Goal: Transaction & Acquisition: Purchase product/service

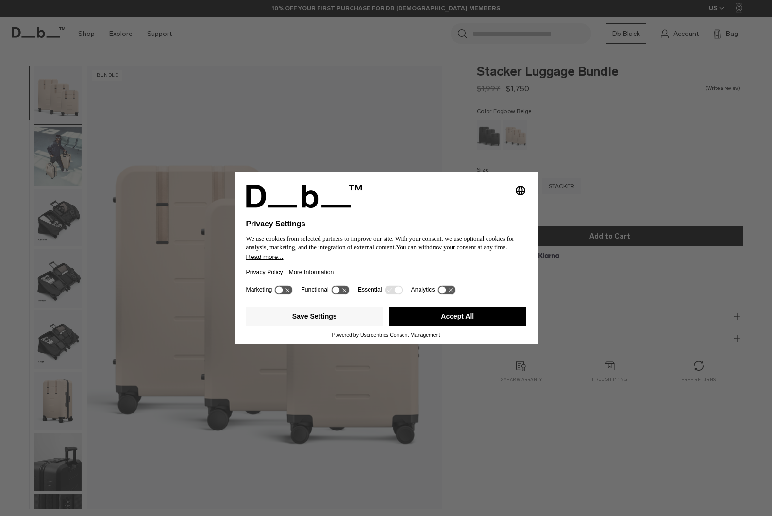
click at [496, 322] on button "Accept All" at bounding box center [457, 315] width 137 height 19
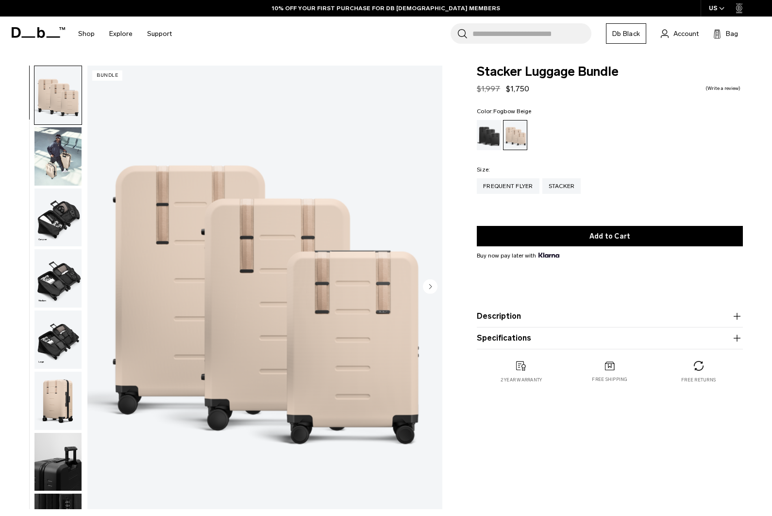
click at [51, 153] on img "button" at bounding box center [57, 156] width 47 height 58
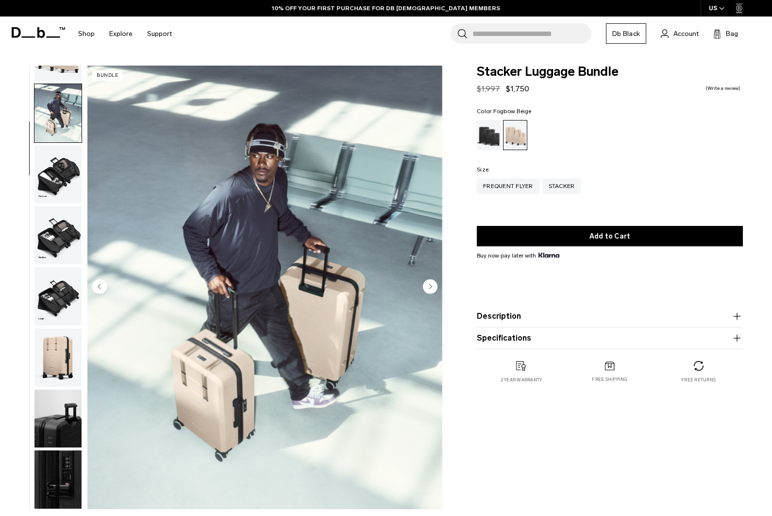
scroll to position [49, 0]
click at [55, 176] on img "button" at bounding box center [57, 174] width 47 height 58
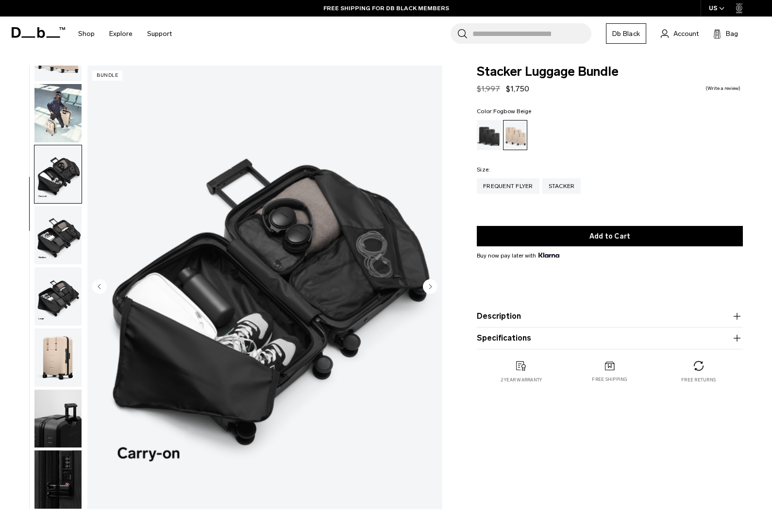
click at [59, 229] on img "button" at bounding box center [57, 235] width 47 height 58
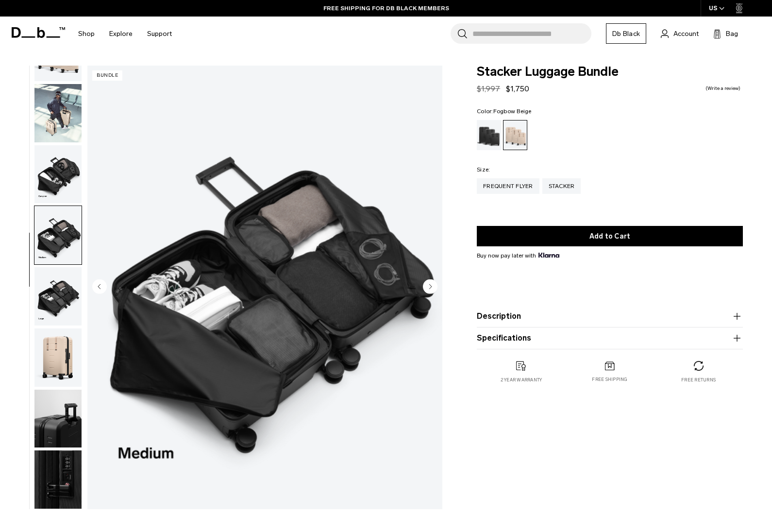
click at [56, 280] on img "button" at bounding box center [57, 296] width 47 height 58
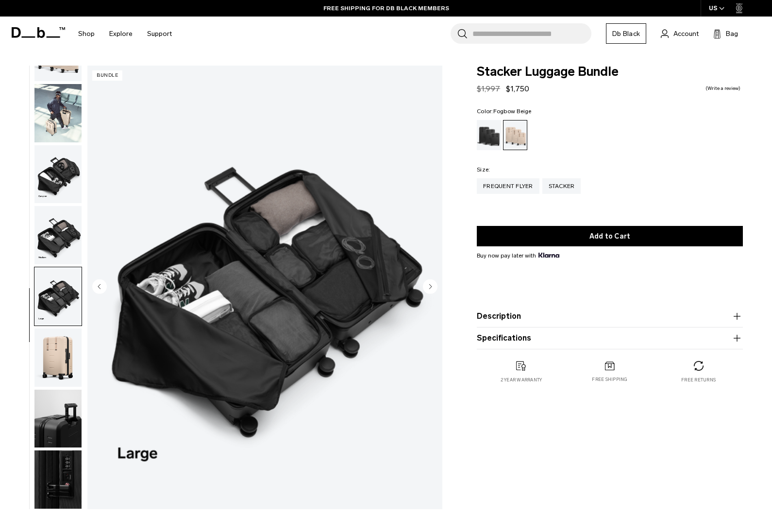
click at [51, 328] on img "button" at bounding box center [57, 357] width 47 height 58
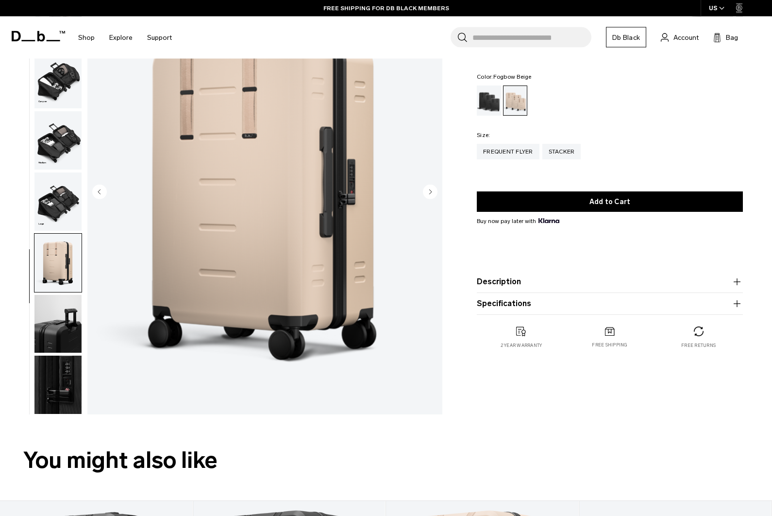
scroll to position [95, 0]
click at [56, 327] on img "button" at bounding box center [57, 323] width 47 height 58
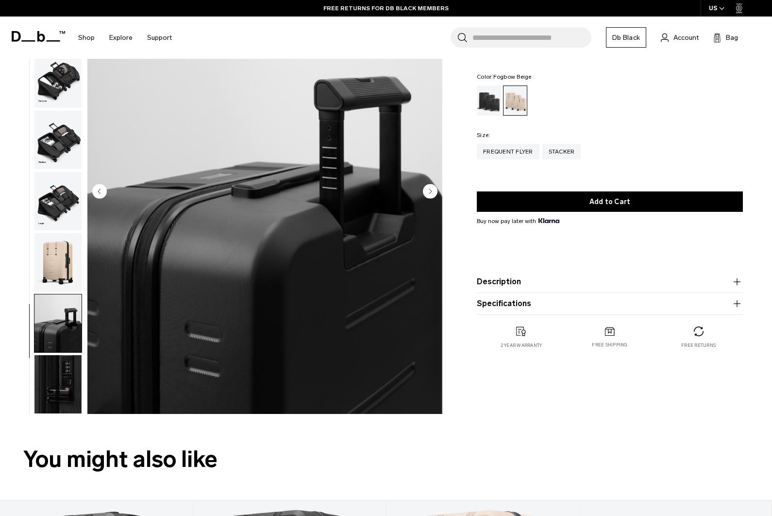
click at [429, 186] on circle "Next slide" at bounding box center [430, 191] width 15 height 15
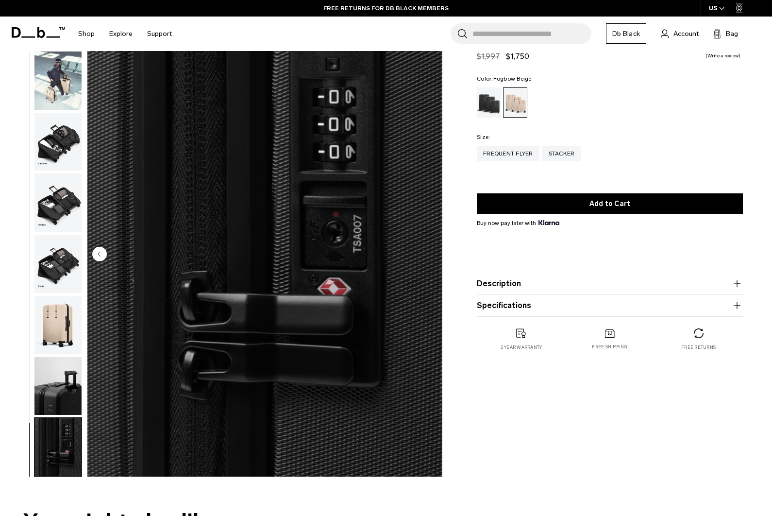
scroll to position [0, 0]
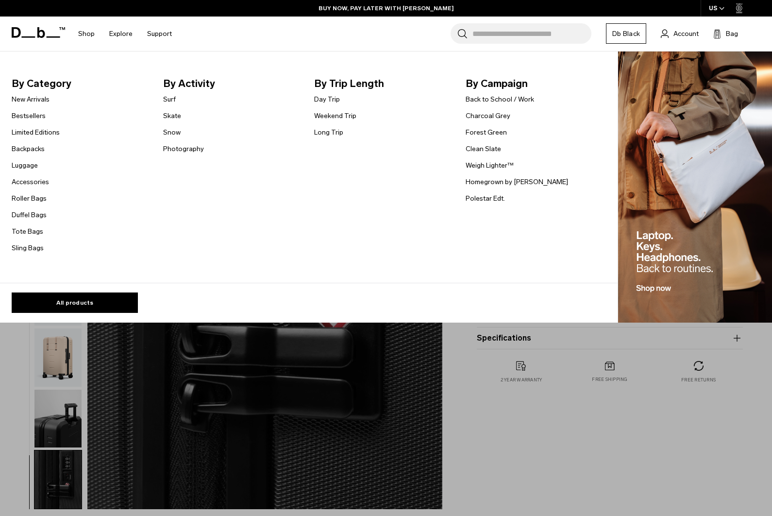
click at [100, 303] on link "All products" at bounding box center [75, 302] width 126 height 20
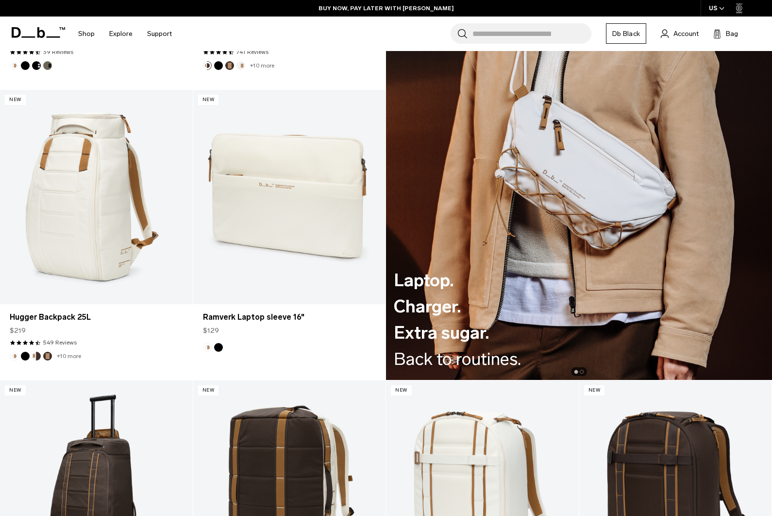
scroll to position [1328, 0]
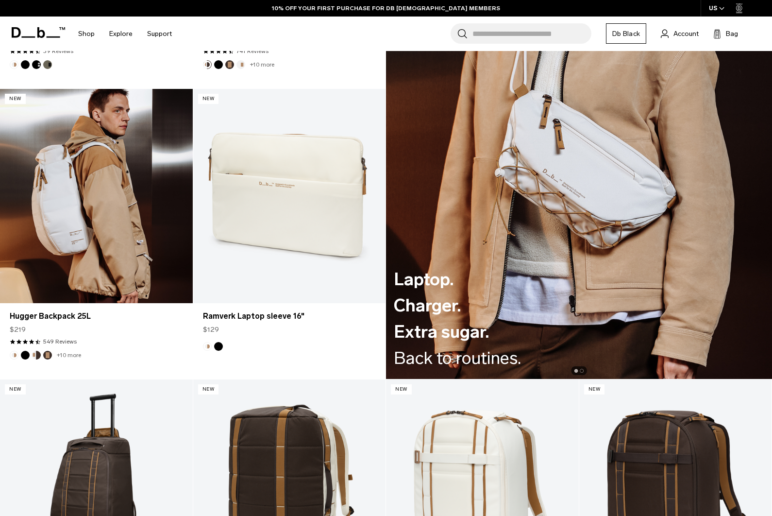
click at [165, 232] on link "Hugger Backpack 25L" at bounding box center [96, 196] width 193 height 214
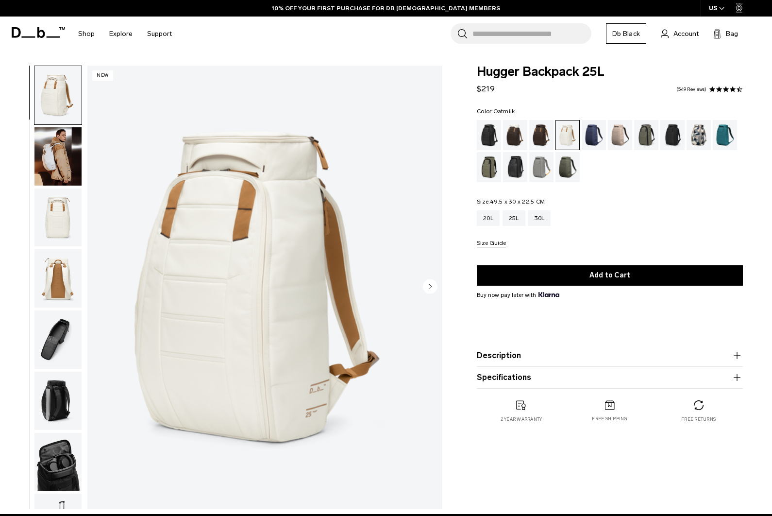
click at [65, 208] on img "button" at bounding box center [57, 217] width 47 height 58
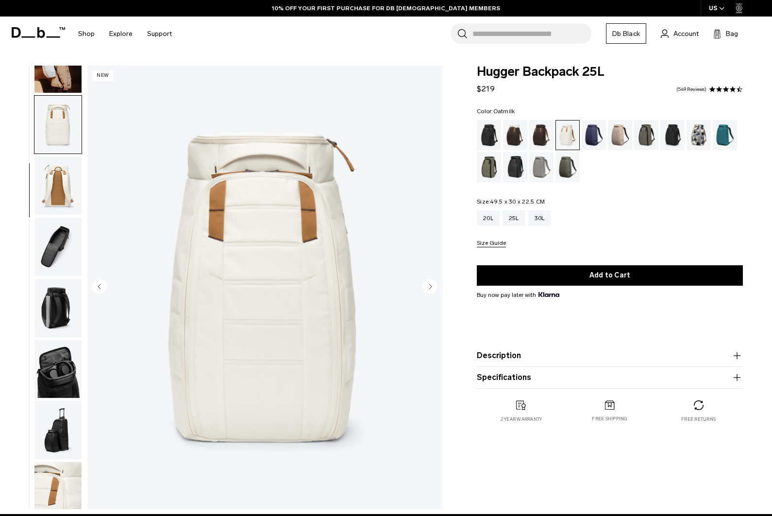
scroll to position [111, 0]
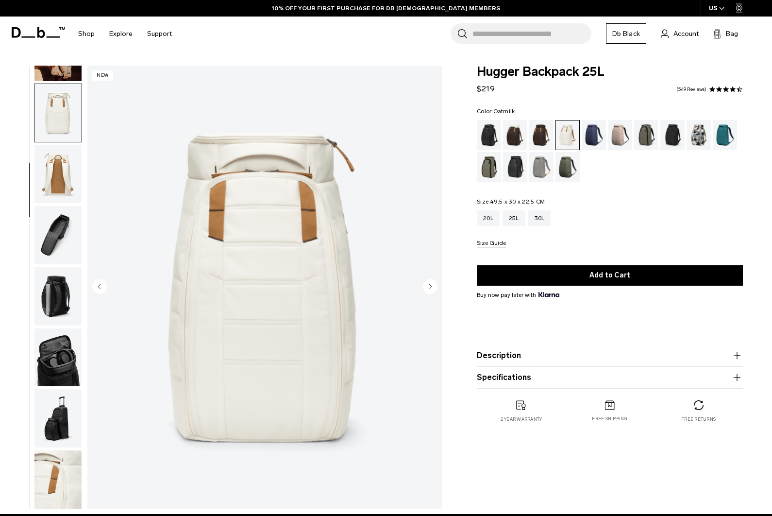
click at [36, 171] on img "button" at bounding box center [57, 174] width 47 height 58
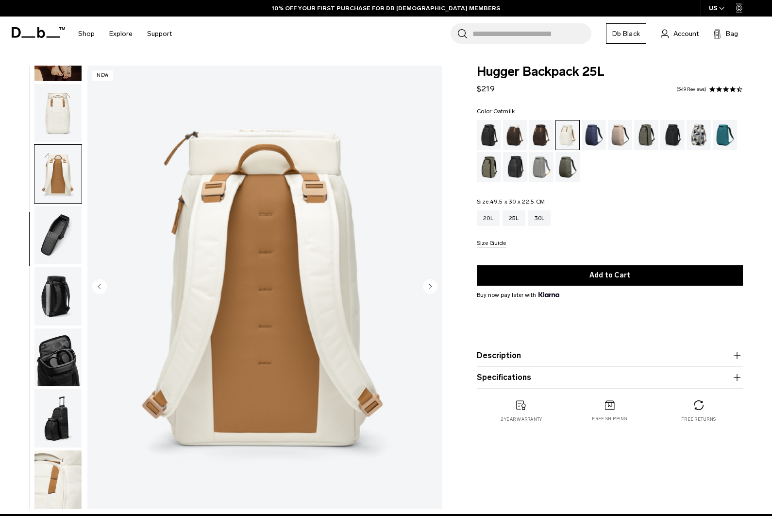
click at [57, 211] on img "button" at bounding box center [57, 235] width 47 height 58
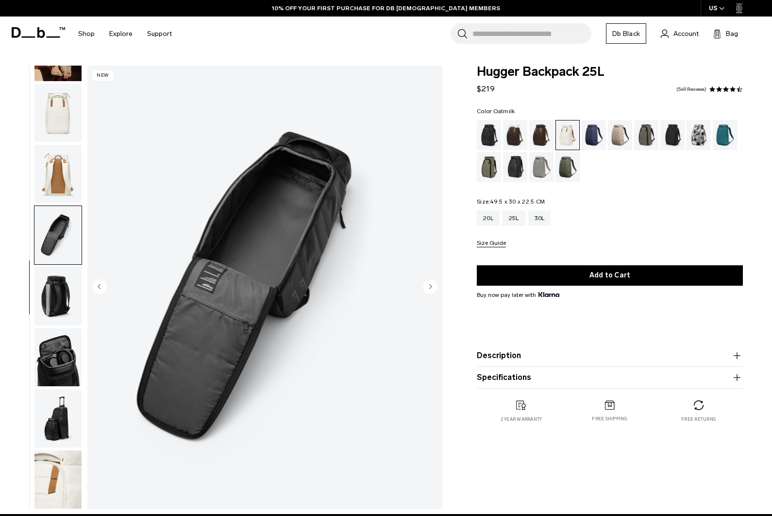
click at [59, 282] on img "button" at bounding box center [57, 296] width 47 height 58
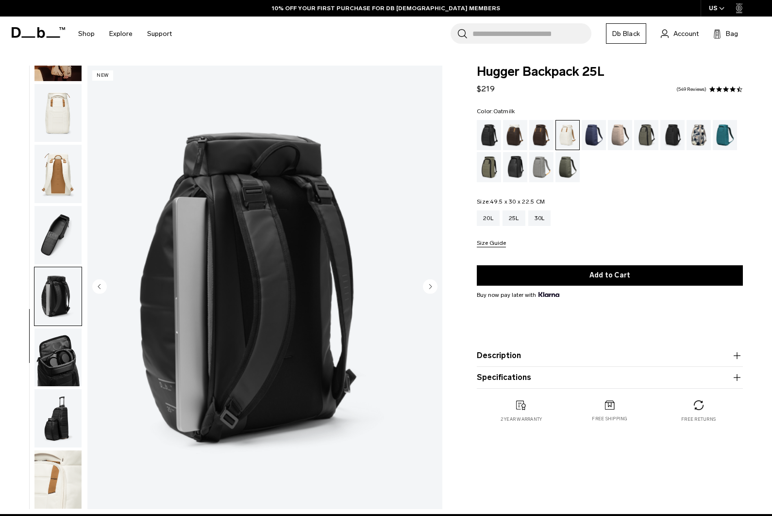
click at [51, 353] on img "button" at bounding box center [57, 357] width 47 height 58
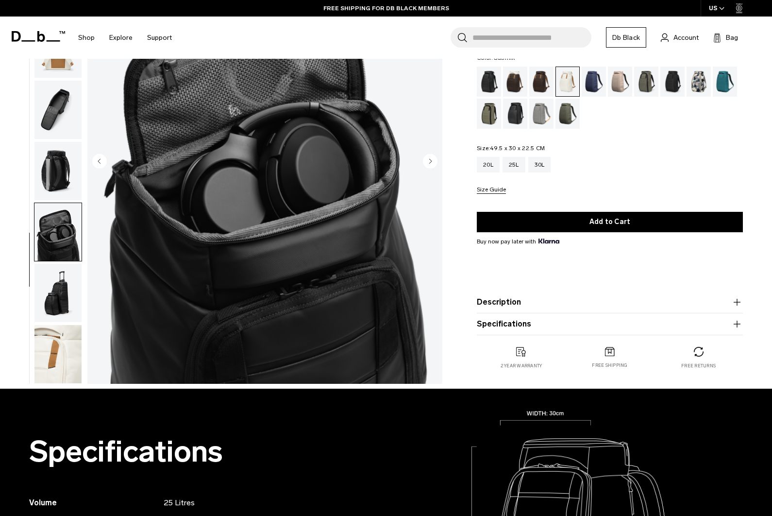
scroll to position [123, 0]
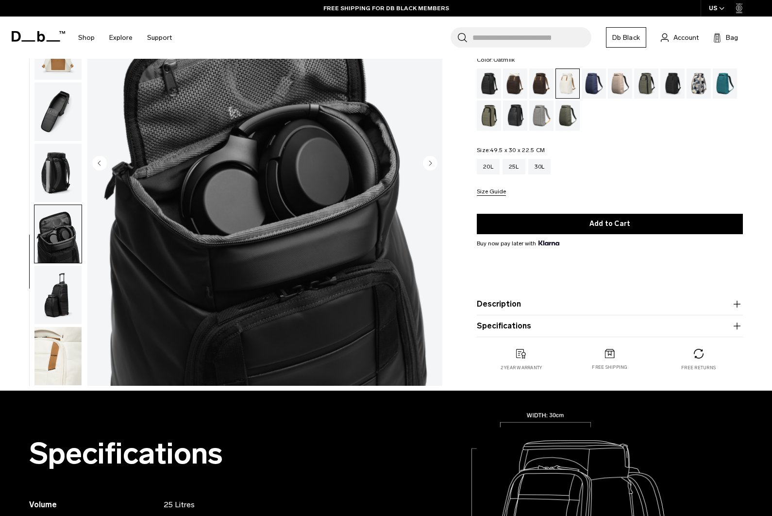
click at [53, 295] on img "button" at bounding box center [57, 295] width 47 height 58
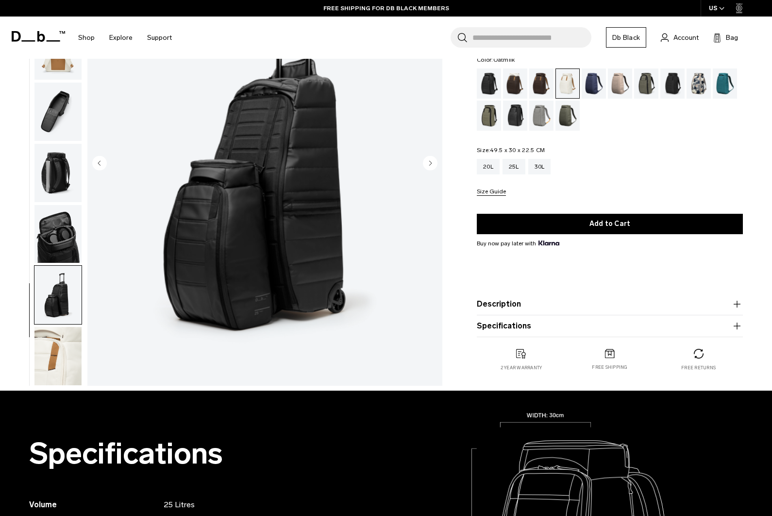
click at [50, 352] on img "button" at bounding box center [57, 356] width 47 height 58
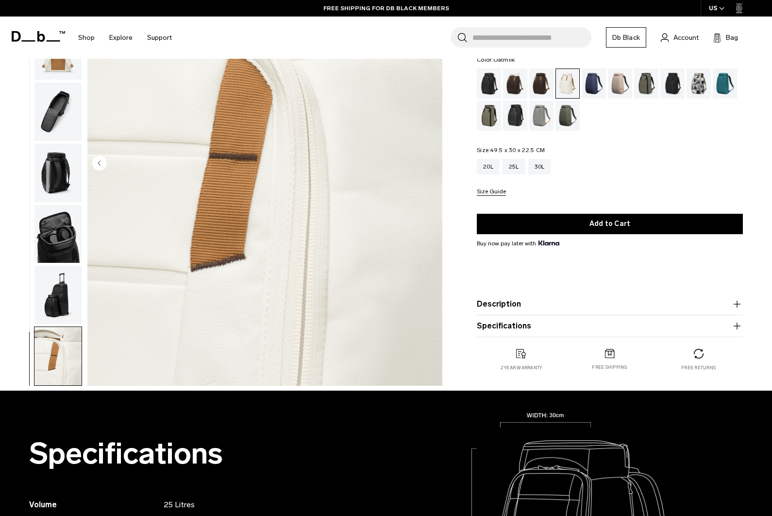
click at [0, 301] on div "09 / 09 New" at bounding box center [224, 166] width 448 height 448
click at [621, 91] on div "Fogbow Beige" at bounding box center [620, 83] width 25 height 30
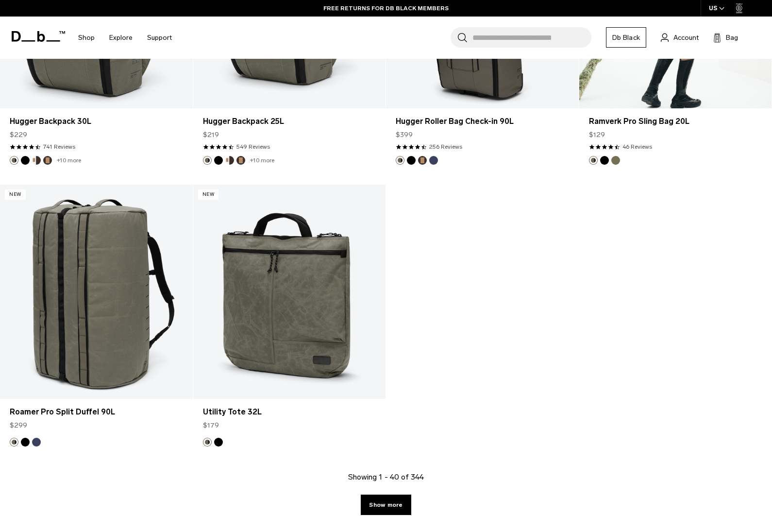
scroll to position [3247, 0]
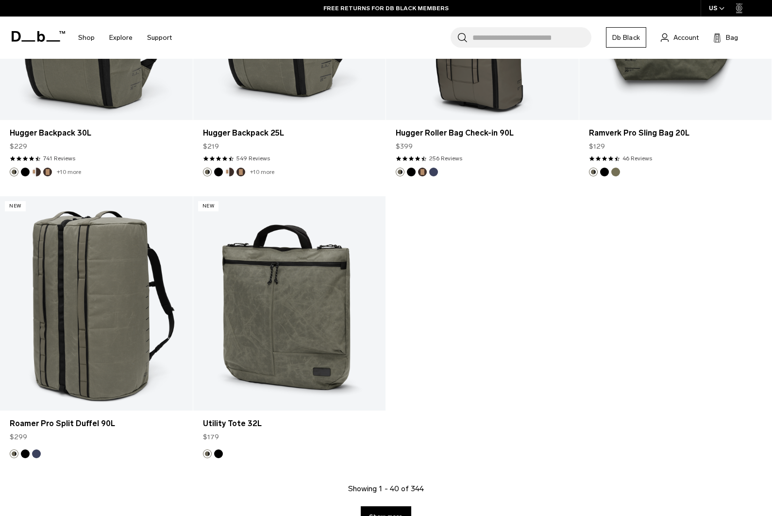
click at [403, 515] on link "Show more" at bounding box center [386, 516] width 50 height 20
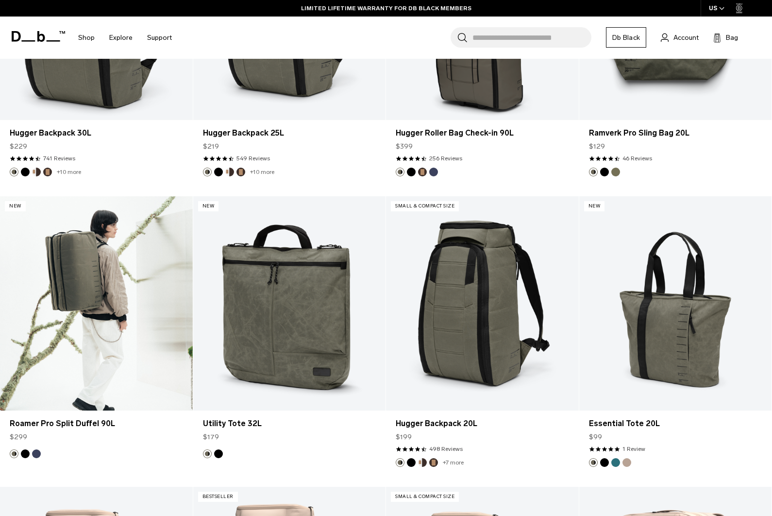
click at [134, 313] on link "Roamer Pro Split Duffel 90L" at bounding box center [96, 303] width 193 height 214
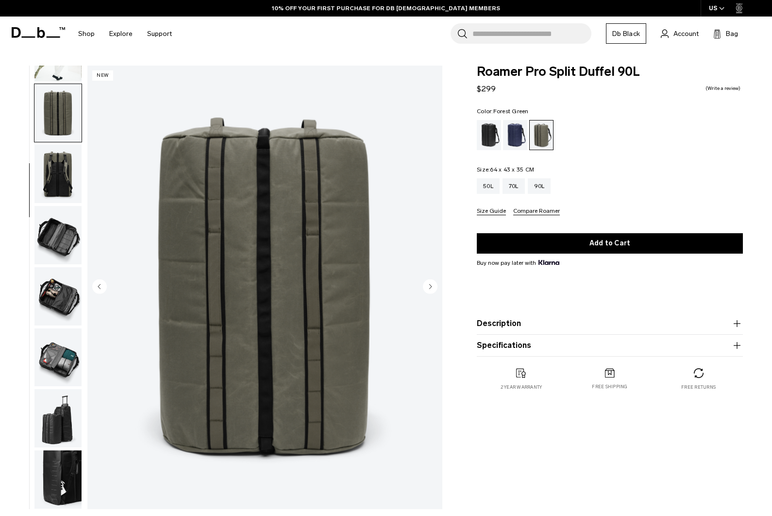
scroll to position [111, 0]
click at [434, 284] on circle "Next slide" at bounding box center [430, 286] width 15 height 15
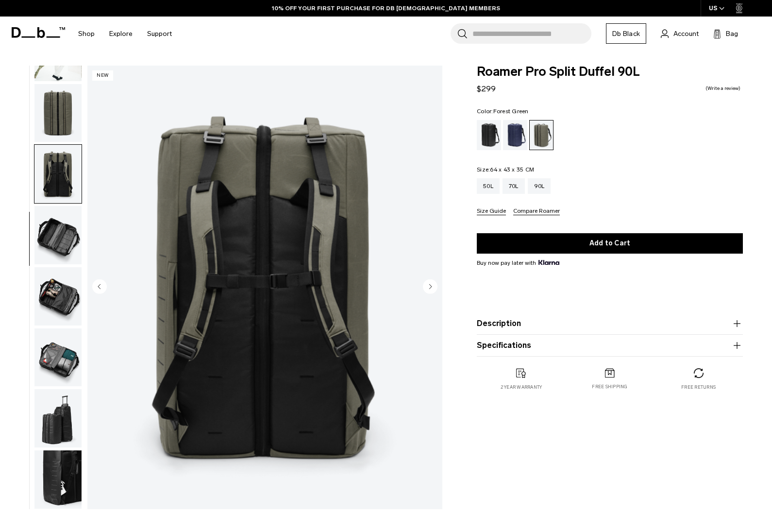
click at [436, 293] on icon "Next slide" at bounding box center [430, 286] width 15 height 15
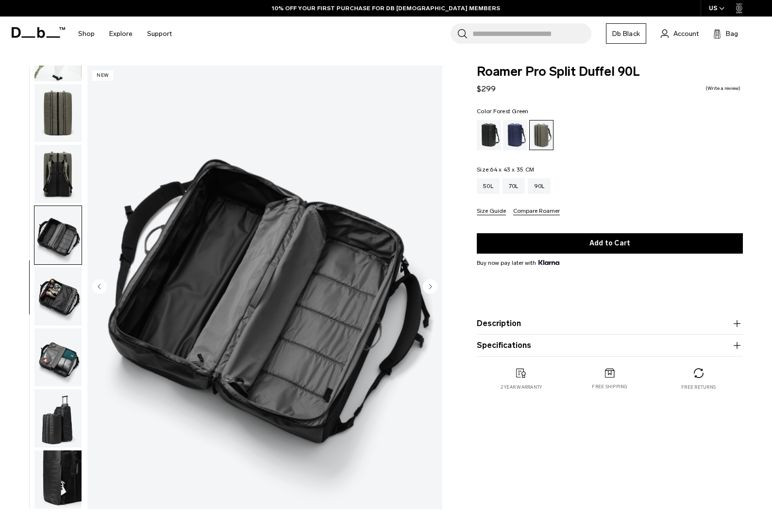
click at [433, 287] on circle "Next slide" at bounding box center [430, 286] width 15 height 15
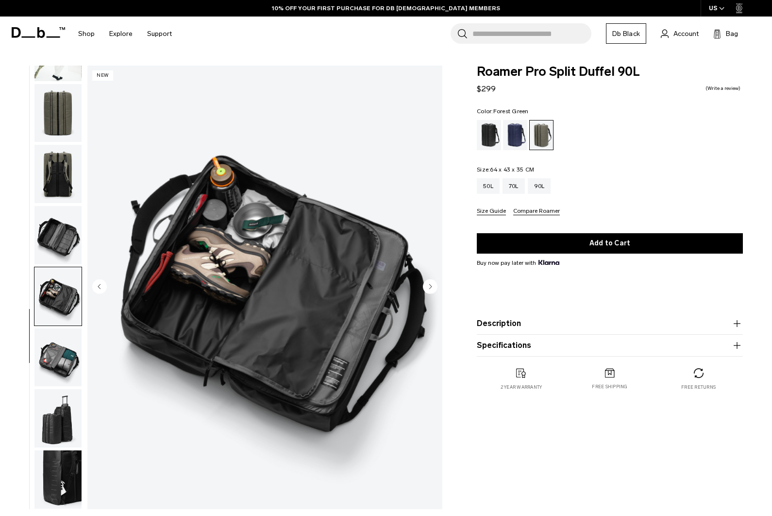
click at [433, 285] on circle "Next slide" at bounding box center [430, 286] width 15 height 15
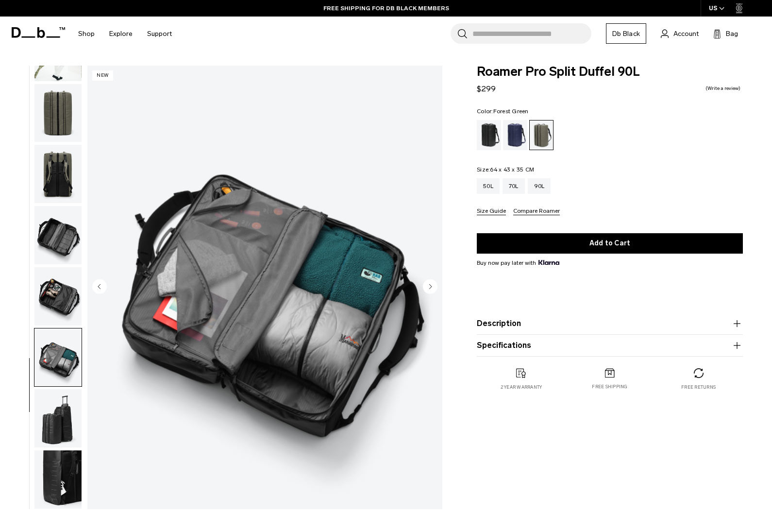
click at [434, 285] on circle "Next slide" at bounding box center [430, 286] width 15 height 15
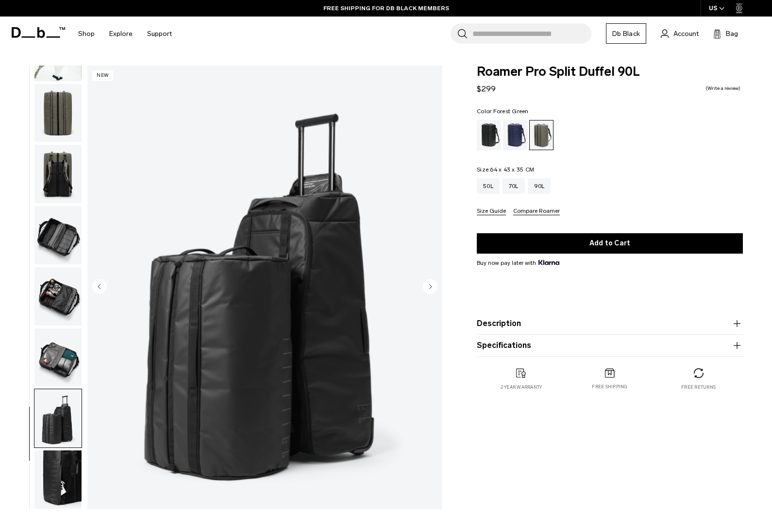
click at [437, 284] on icon "Next slide" at bounding box center [430, 286] width 15 height 15
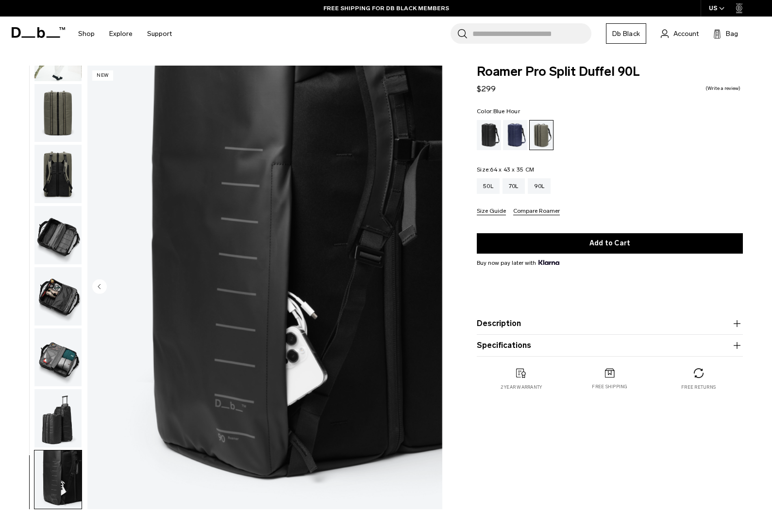
click at [520, 132] on div "Blue Hour" at bounding box center [515, 135] width 25 height 30
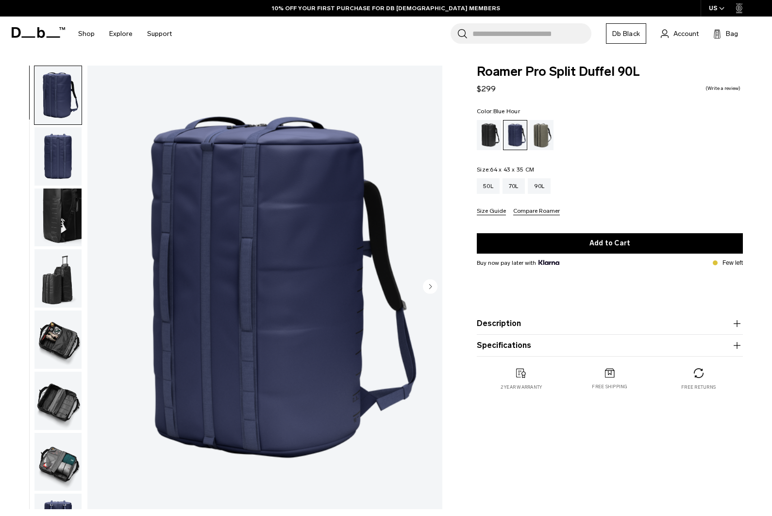
click at [54, 289] on img "button" at bounding box center [57, 278] width 47 height 58
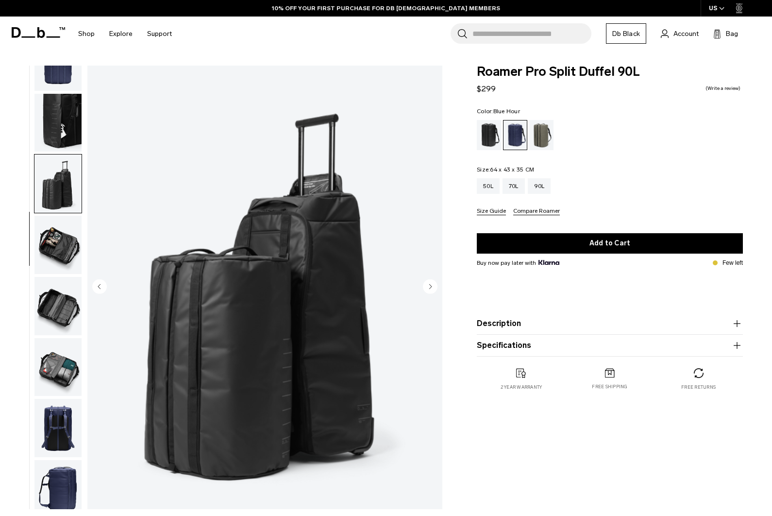
scroll to position [111, 0]
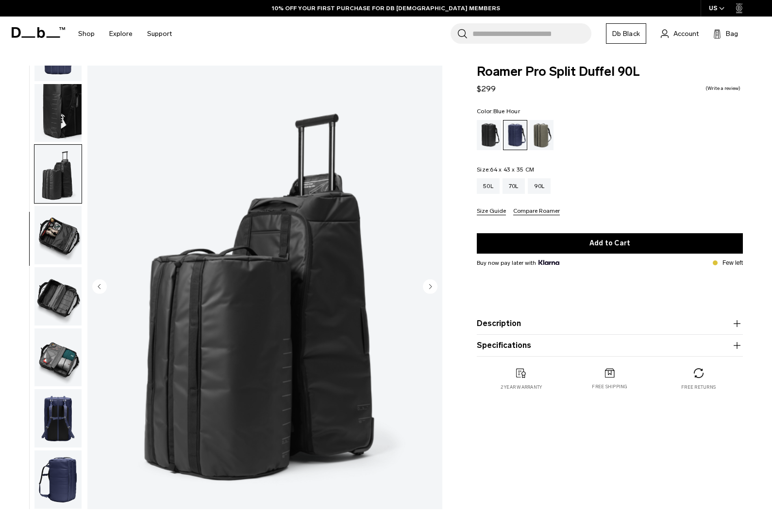
click at [54, 229] on img "button" at bounding box center [57, 235] width 47 height 58
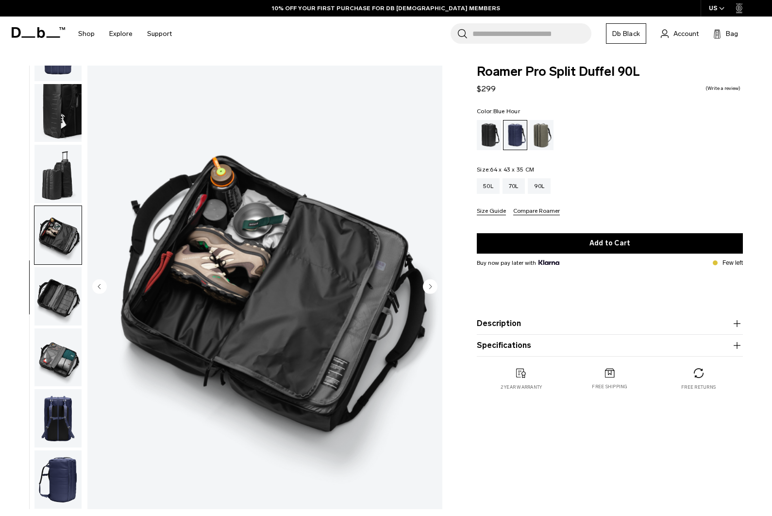
click at [53, 299] on img "button" at bounding box center [57, 296] width 47 height 58
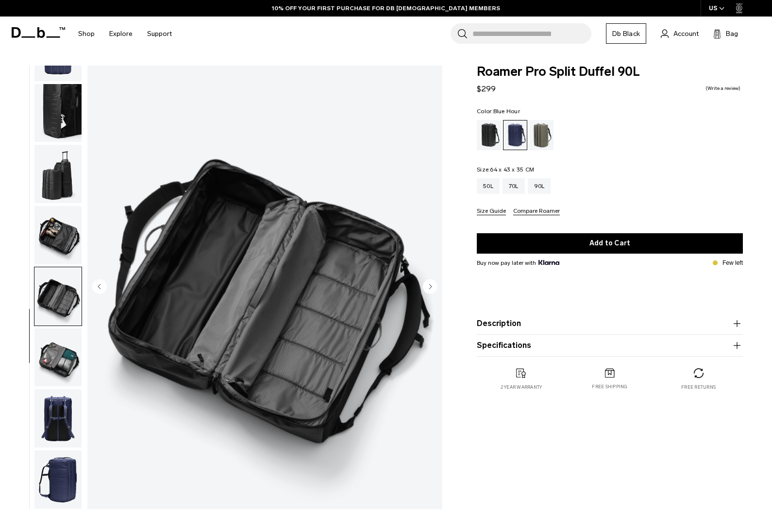
click at [54, 312] on img "button" at bounding box center [57, 296] width 47 height 58
click at [60, 356] on img "button" at bounding box center [57, 357] width 47 height 58
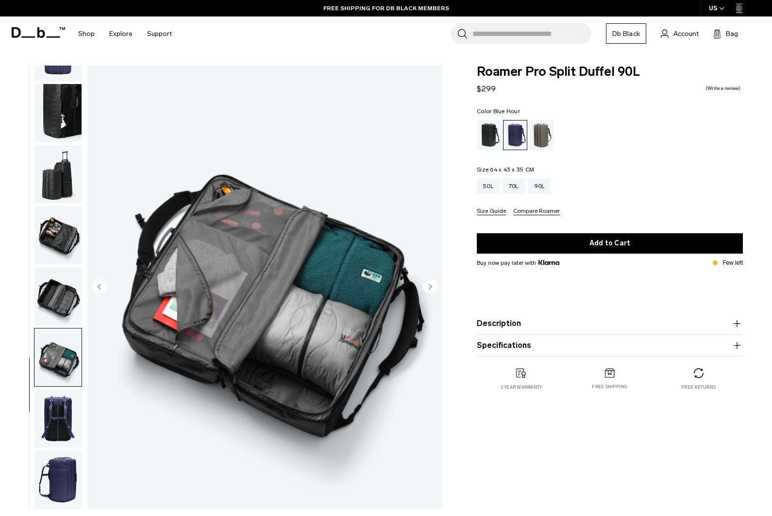
click at [60, 415] on img "button" at bounding box center [57, 418] width 47 height 58
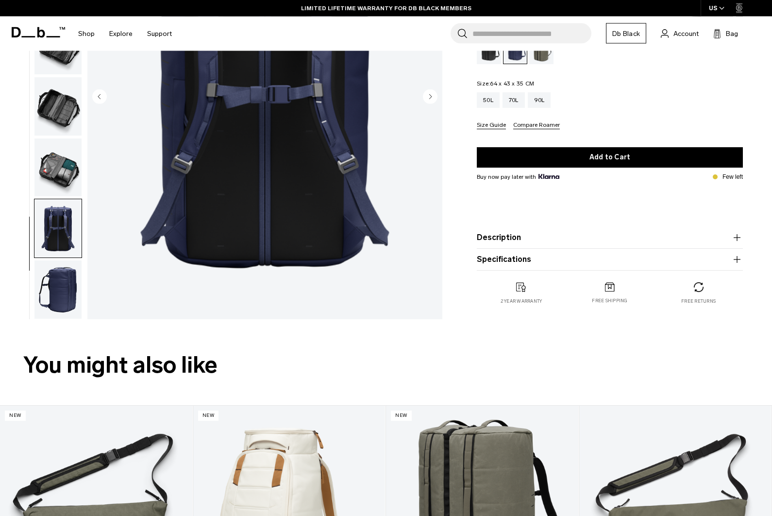
scroll to position [0, 0]
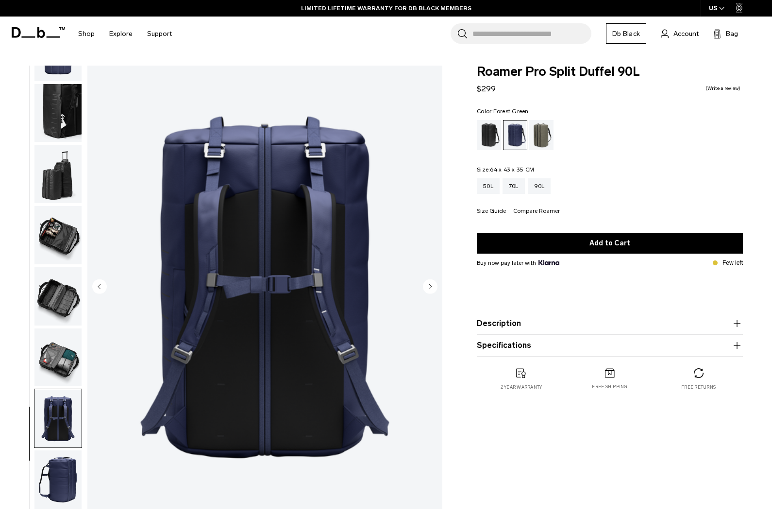
click at [543, 131] on div "Forest Green" at bounding box center [541, 135] width 25 height 30
click at [54, 379] on img "button" at bounding box center [57, 357] width 47 height 58
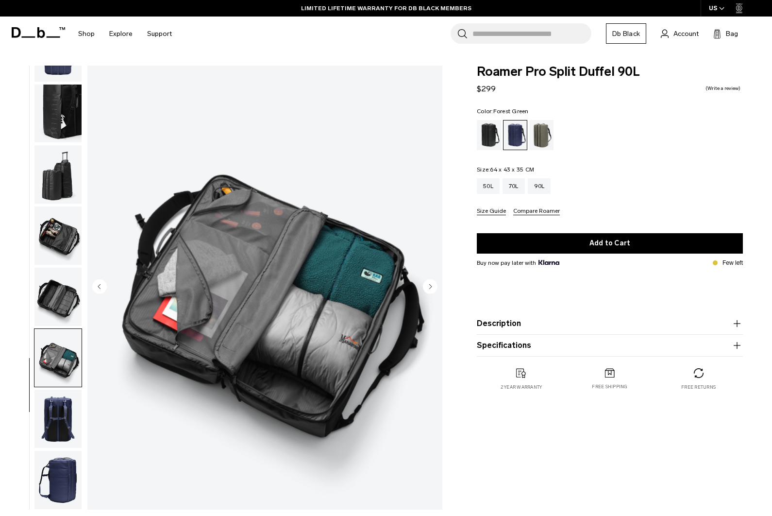
scroll to position [110, 0]
click at [62, 295] on img "button" at bounding box center [57, 297] width 47 height 58
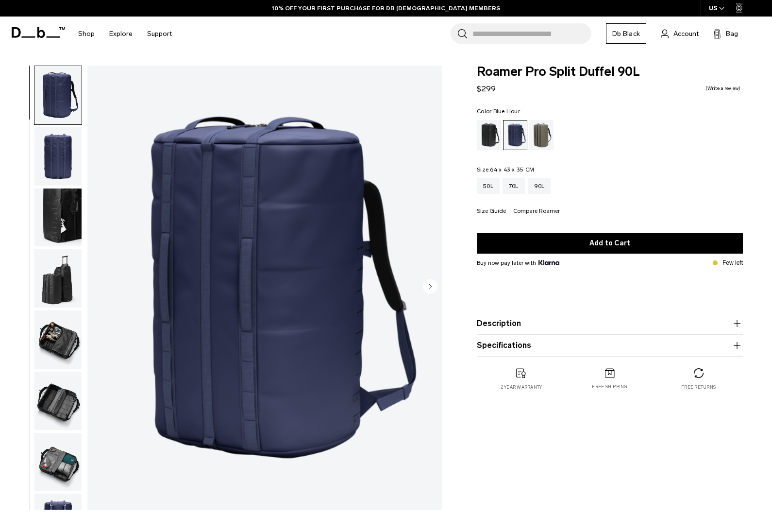
scroll to position [88, 0]
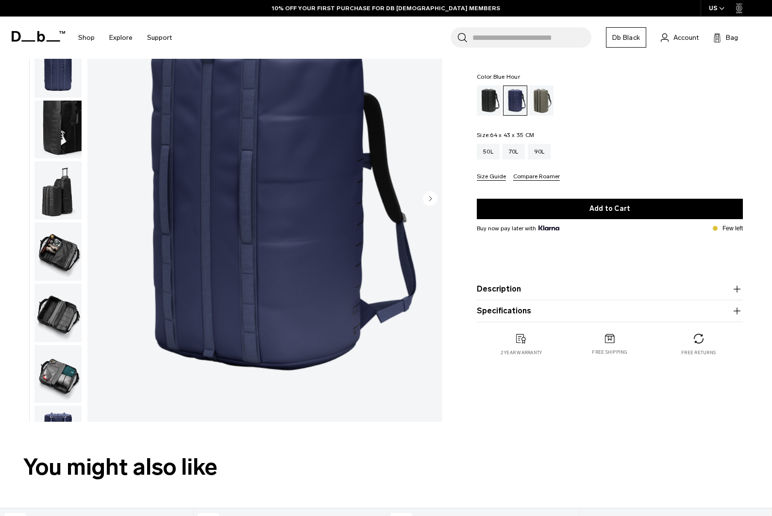
click at [735, 292] on icon "button" at bounding box center [737, 289] width 12 height 12
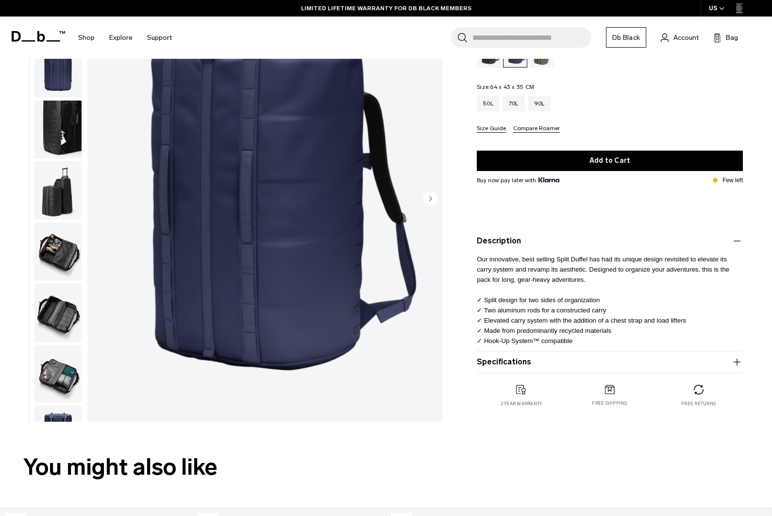
click at [604, 360] on button "Specifications" at bounding box center [610, 362] width 266 height 12
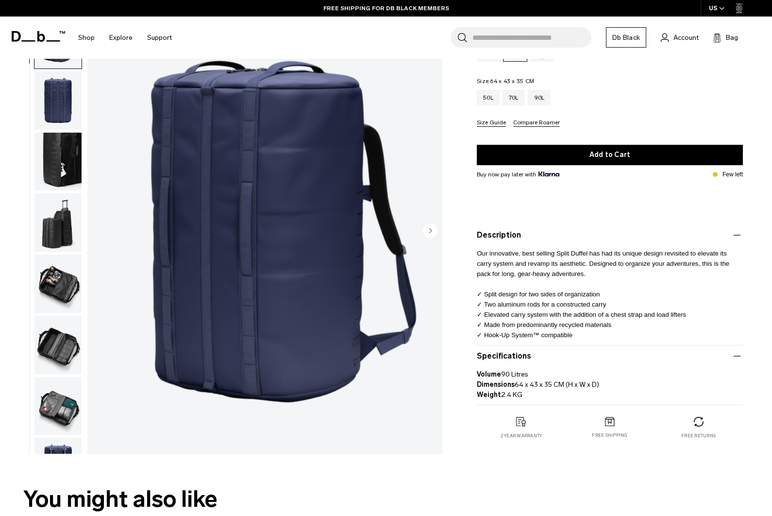
scroll to position [0, 0]
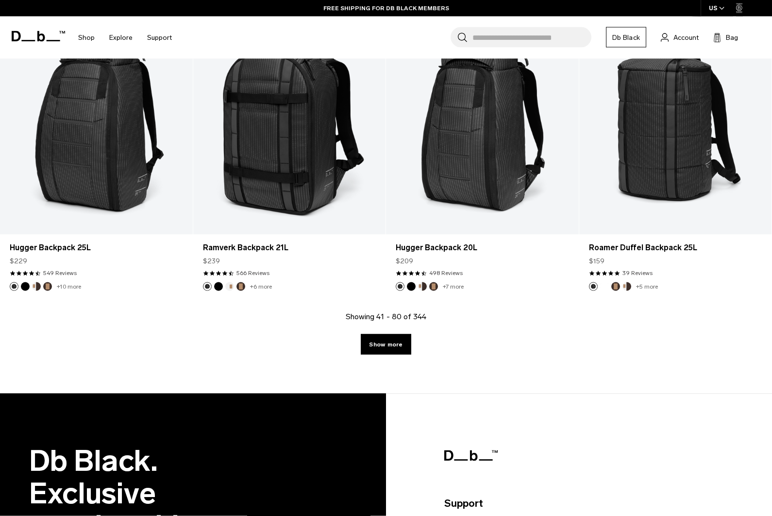
scroll to position [2920, 0]
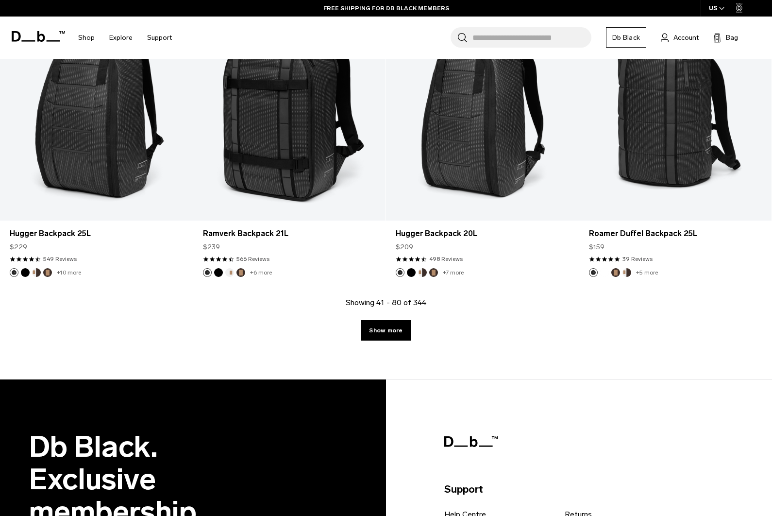
click at [400, 331] on link "Show more" at bounding box center [386, 330] width 50 height 20
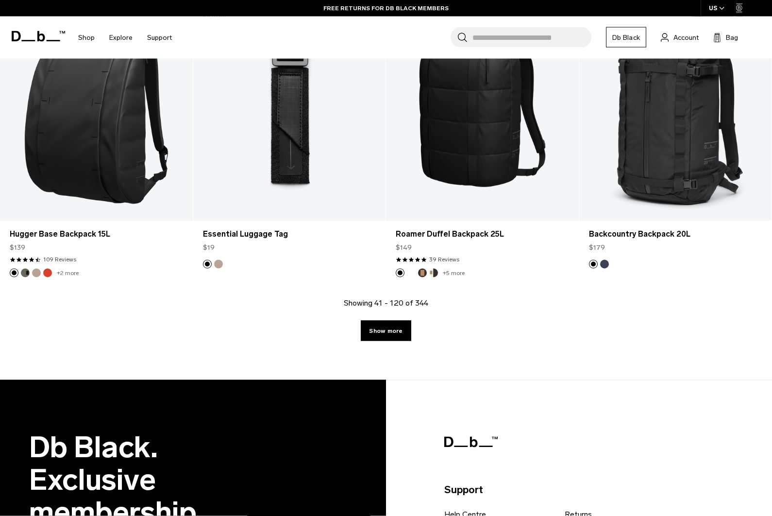
scroll to position [5821, 0]
click at [391, 334] on link "Show more" at bounding box center [386, 330] width 50 height 20
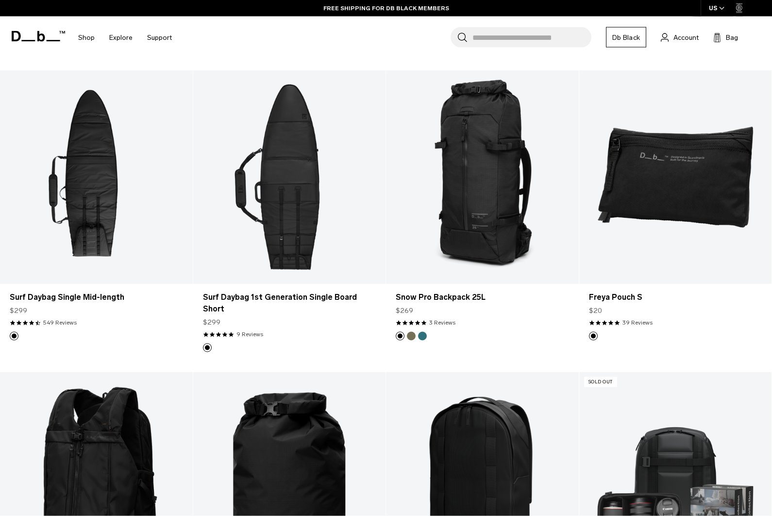
scroll to position [6628, 0]
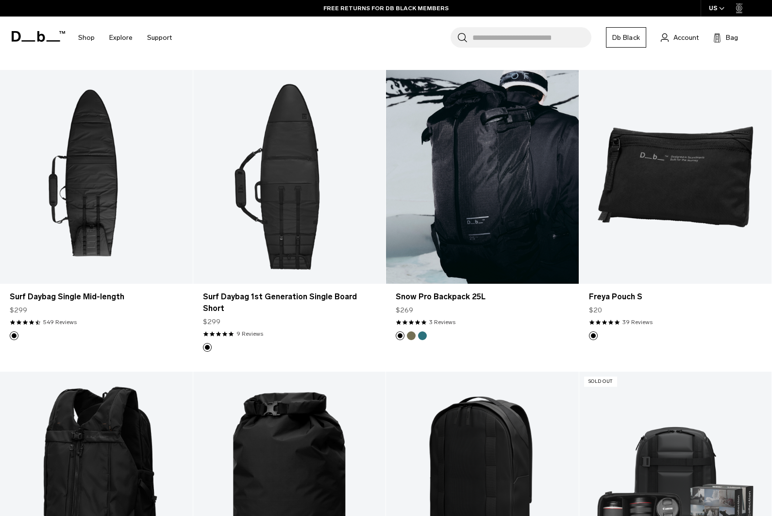
click at [537, 215] on link "Snow Pro Backpack 25L" at bounding box center [482, 177] width 193 height 214
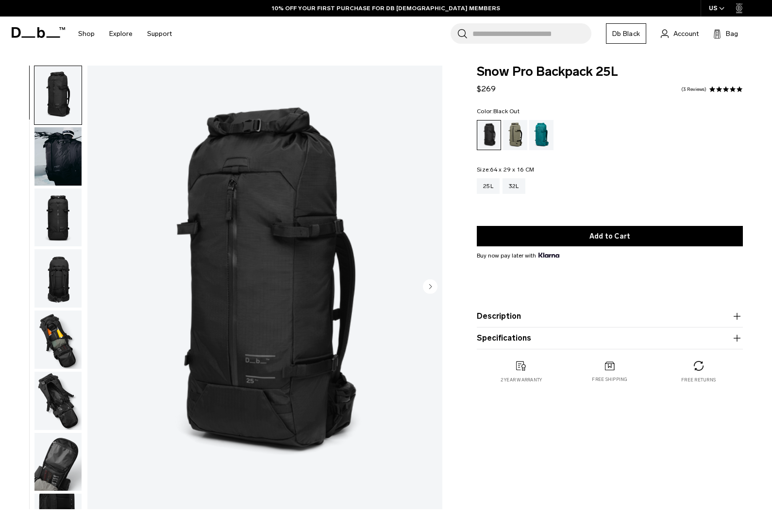
click at [61, 156] on img "button" at bounding box center [57, 156] width 47 height 58
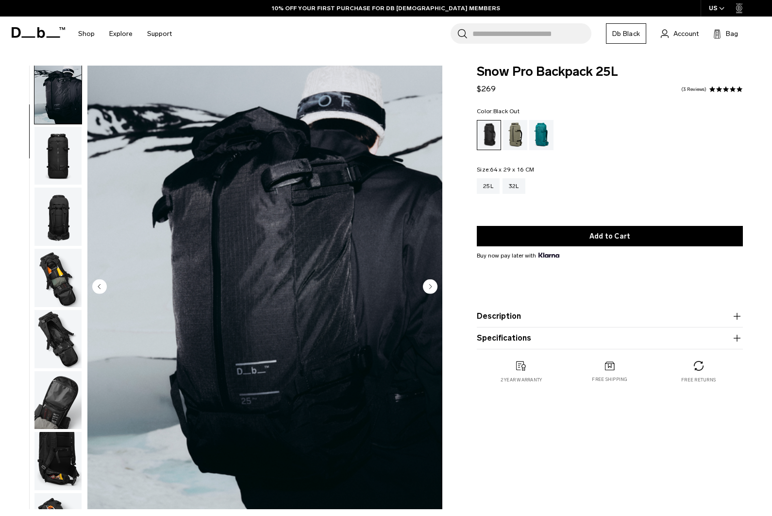
click at [55, 165] on img "button" at bounding box center [57, 156] width 47 height 58
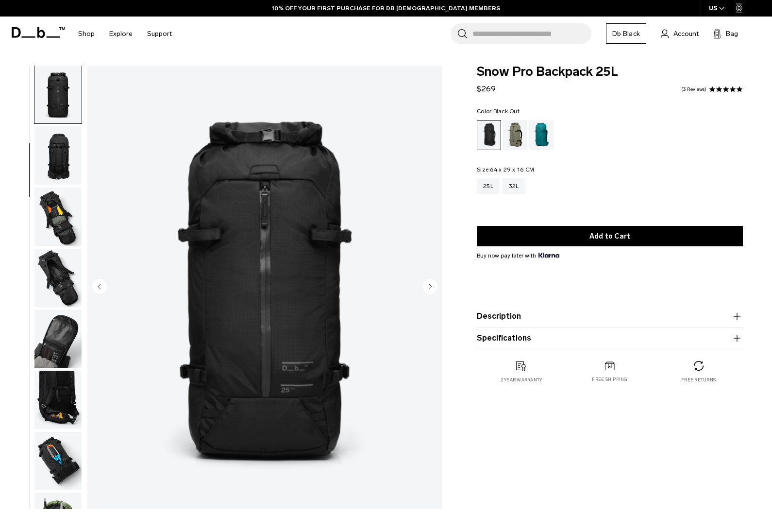
click at [56, 190] on img "button" at bounding box center [57, 216] width 47 height 58
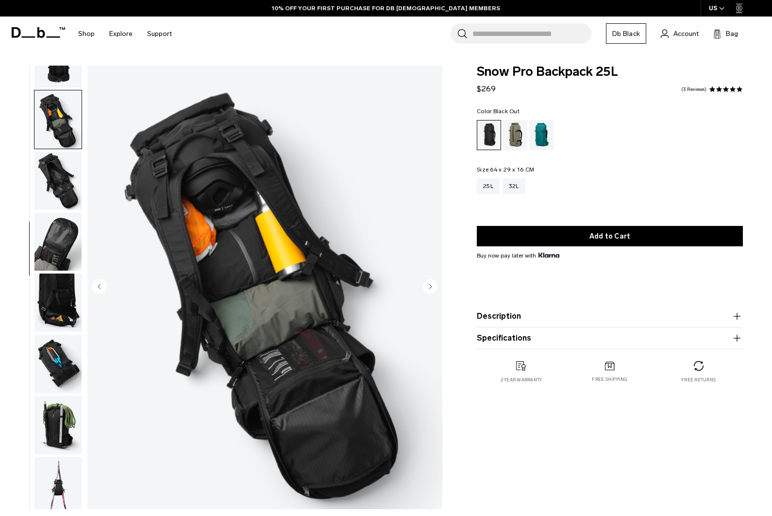
scroll to position [232, 0]
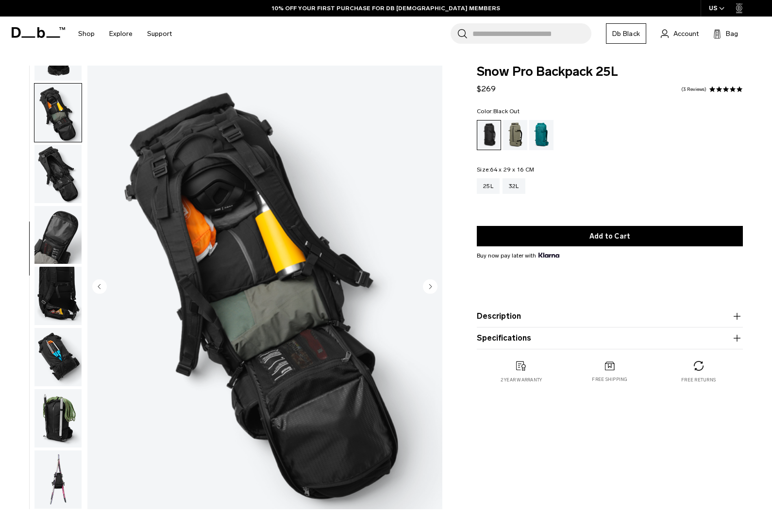
click at [67, 114] on img "button" at bounding box center [57, 113] width 47 height 58
click at [64, 108] on img "button" at bounding box center [57, 113] width 47 height 58
click at [54, 169] on img "button" at bounding box center [57, 174] width 47 height 58
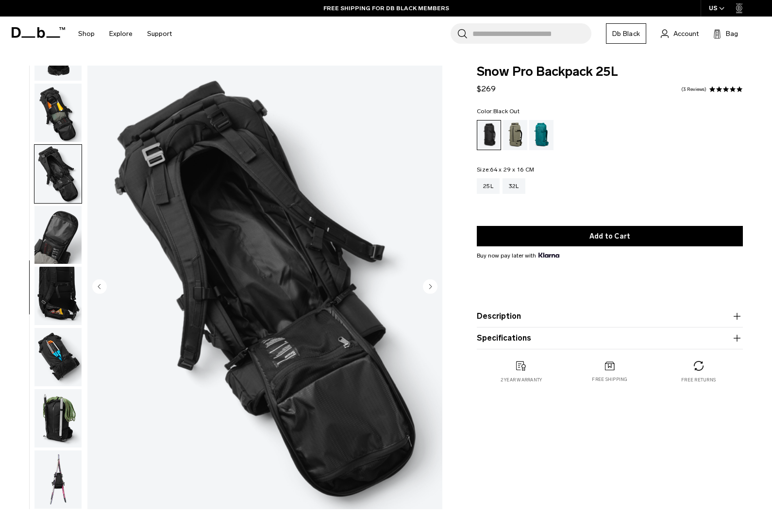
click at [56, 213] on img "button" at bounding box center [57, 235] width 47 height 58
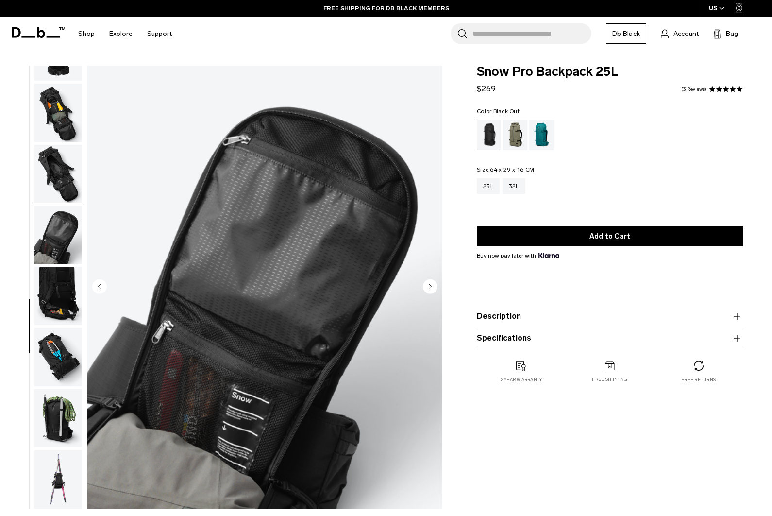
click at [60, 291] on img "button" at bounding box center [57, 296] width 47 height 58
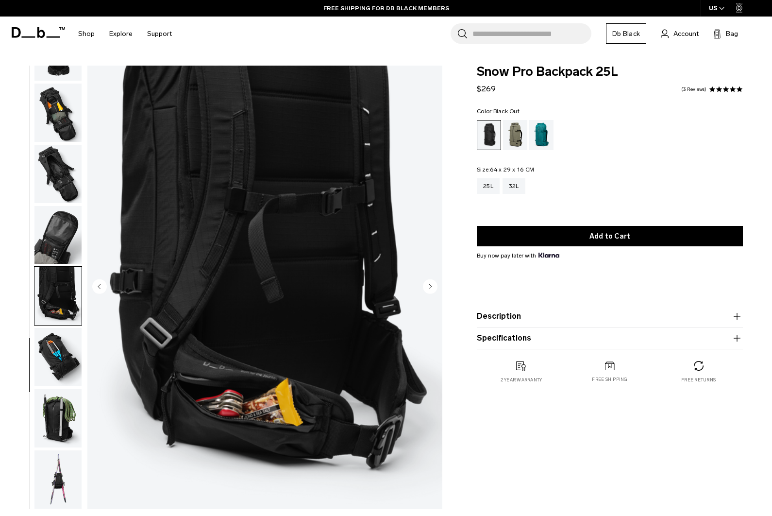
click at [64, 358] on img "button" at bounding box center [57, 357] width 47 height 58
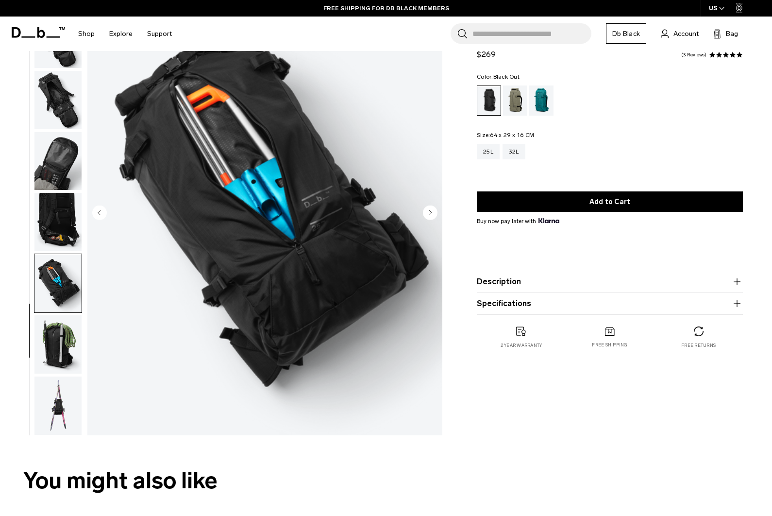
scroll to position [76, 0]
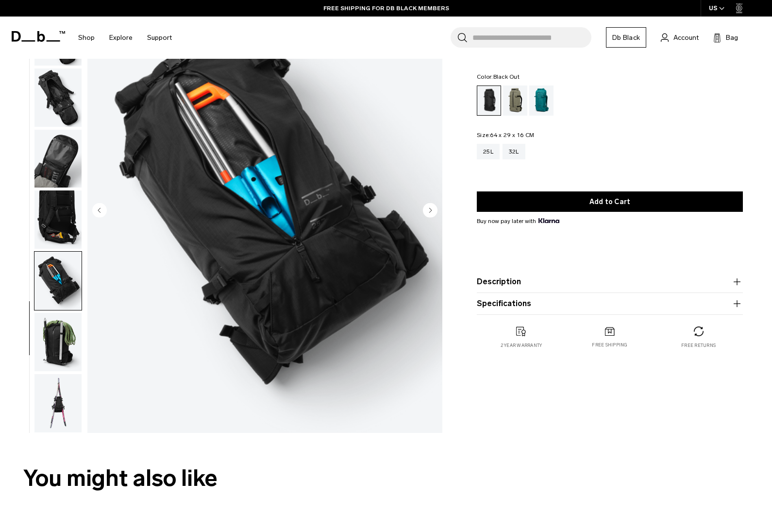
click at [60, 347] on img "button" at bounding box center [57, 342] width 47 height 58
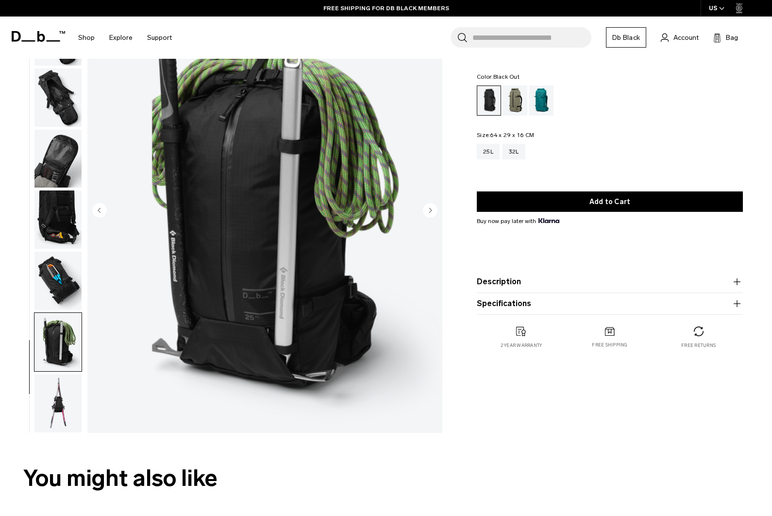
click at [59, 403] on img "button" at bounding box center [57, 403] width 47 height 58
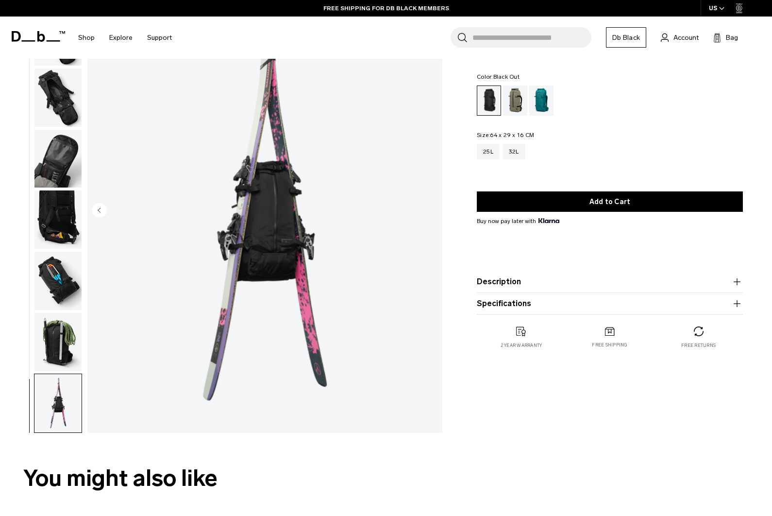
click at [49, 279] on img "button" at bounding box center [57, 281] width 47 height 58
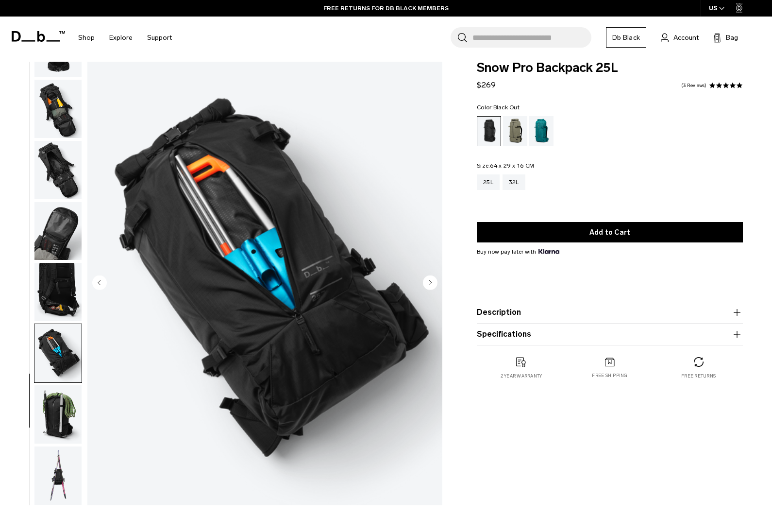
scroll to position [0, 0]
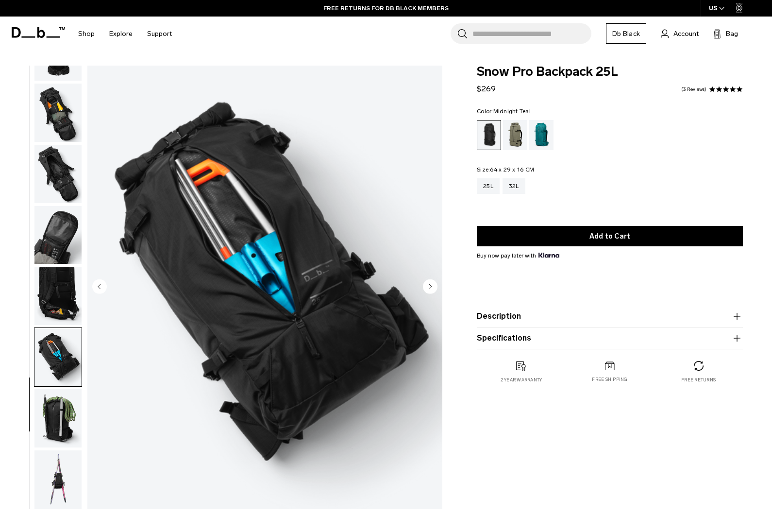
click at [551, 138] on div "Midnight Teal" at bounding box center [541, 135] width 25 height 30
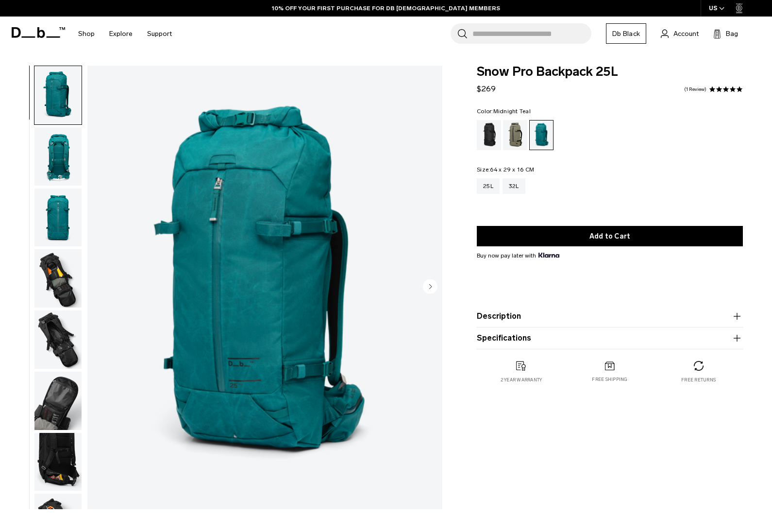
click at [520, 189] on div "32L" at bounding box center [514, 186] width 23 height 16
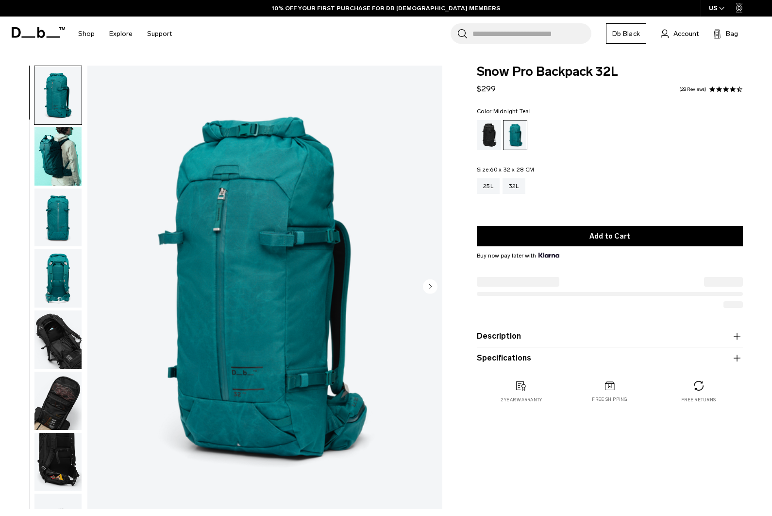
click at [56, 229] on img "button" at bounding box center [57, 217] width 47 height 58
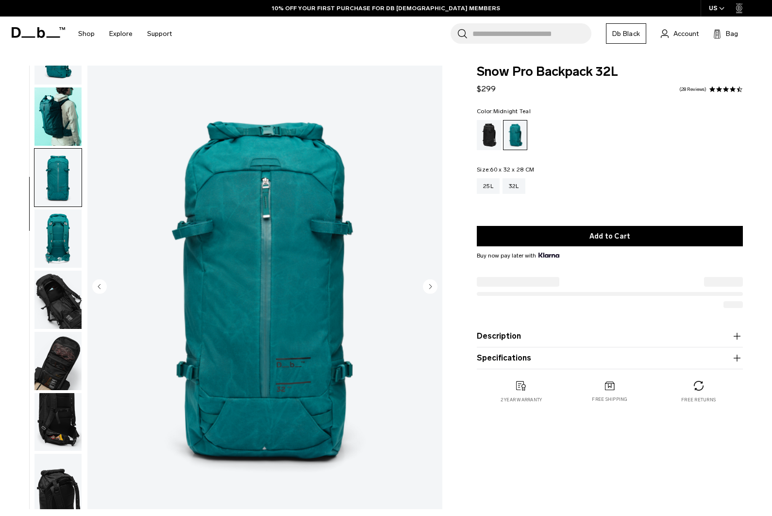
scroll to position [47, 0]
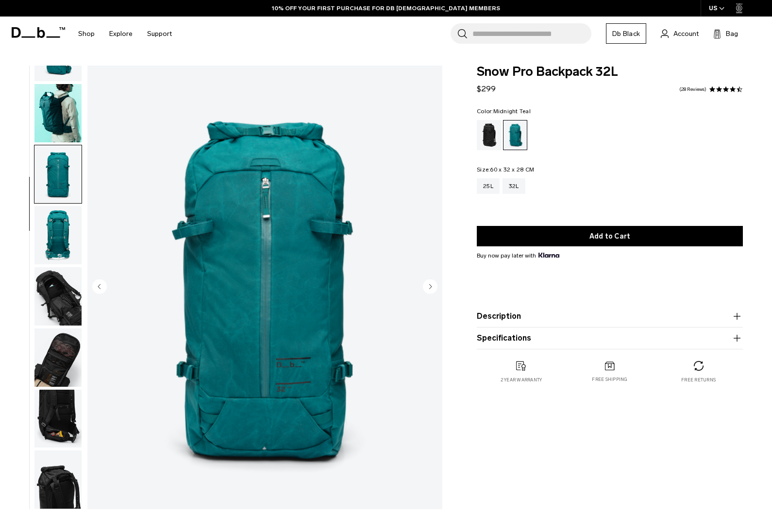
click at [59, 110] on img "button" at bounding box center [57, 113] width 47 height 58
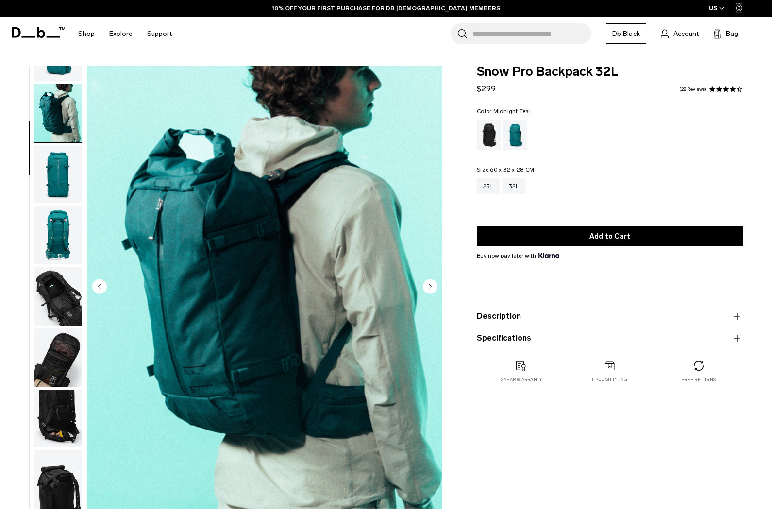
click at [62, 254] on img "button" at bounding box center [57, 235] width 47 height 58
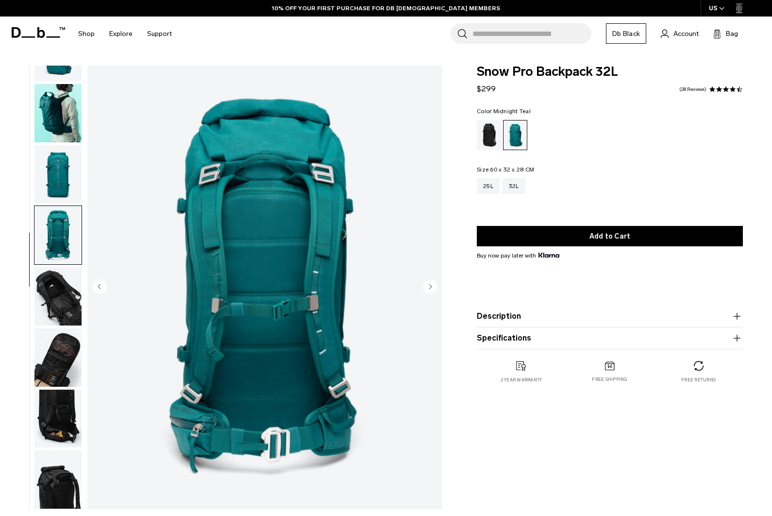
click at [59, 357] on img "button" at bounding box center [57, 357] width 47 height 58
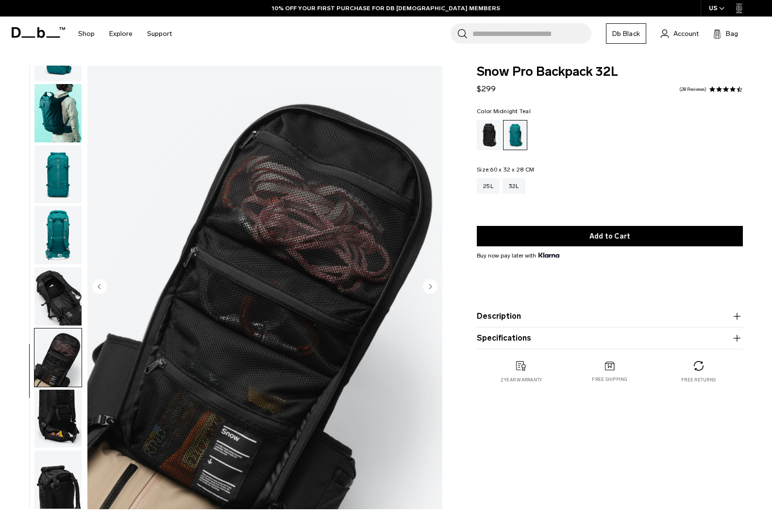
click at [55, 361] on img "button" at bounding box center [57, 357] width 47 height 58
click at [57, 416] on img "button" at bounding box center [57, 418] width 47 height 58
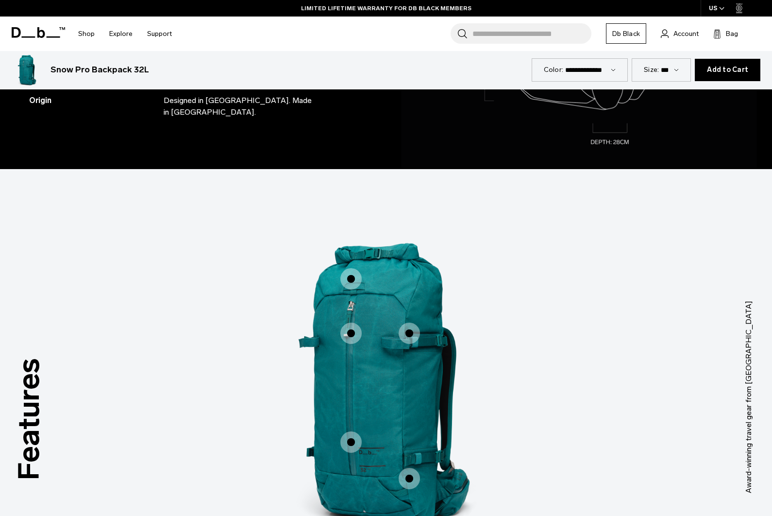
scroll to position [1047, 0]
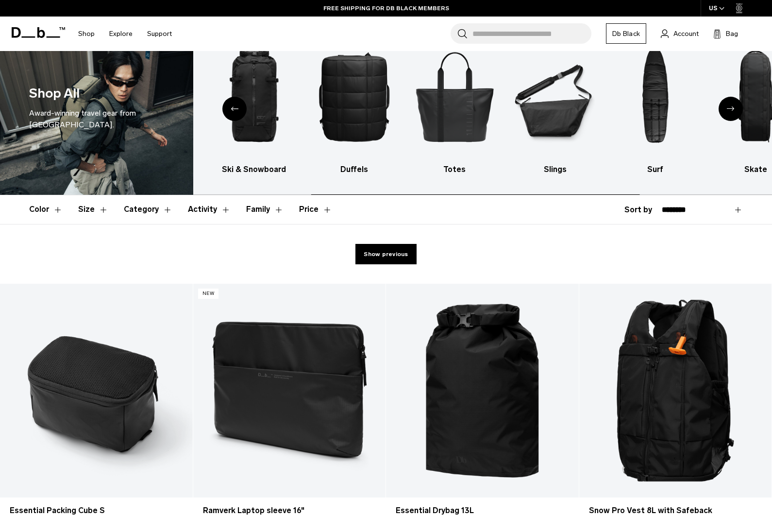
click at [356, 95] on img "4 / 10" at bounding box center [355, 96] width 84 height 125
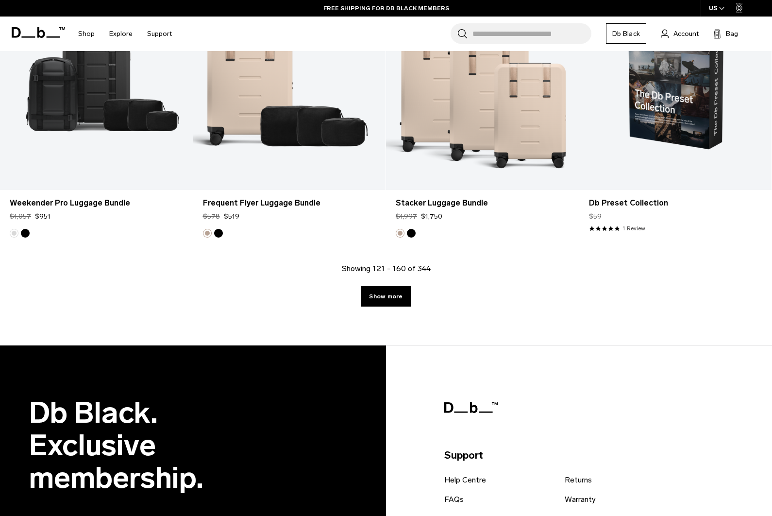
scroll to position [3210, 0]
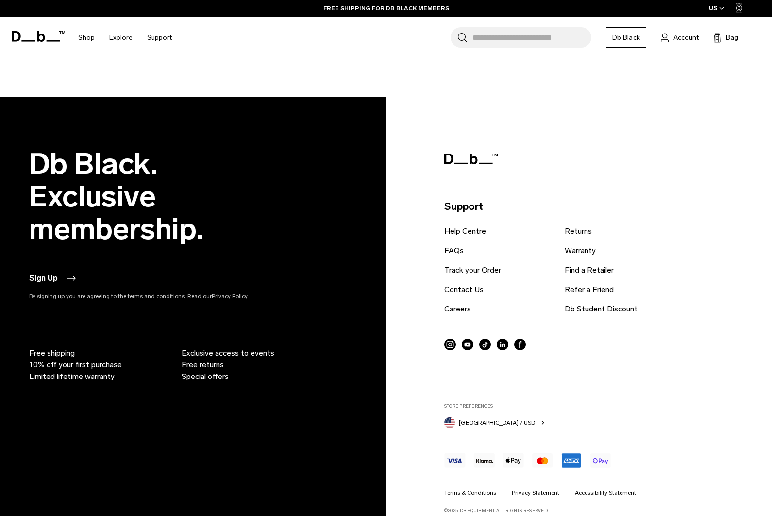
click at [52, 437] on div "Db Black. Exclusive membership. Sign Up By signing up you are agreeing to the t…" at bounding box center [386, 331] width 714 height 366
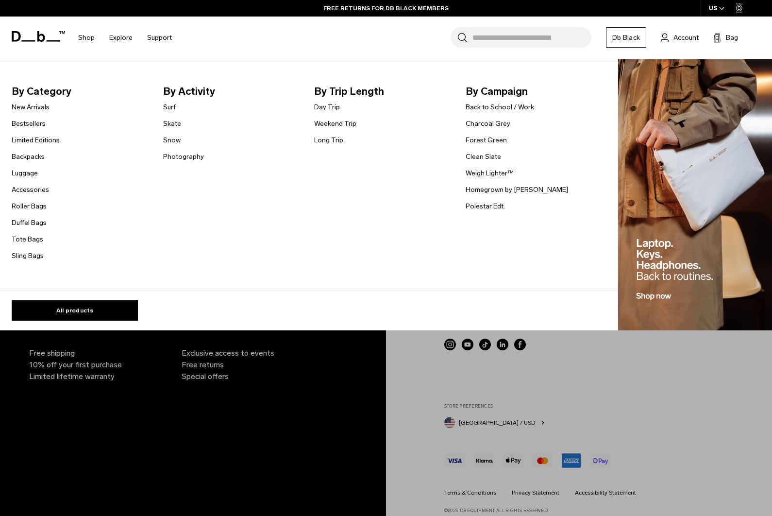
click at [29, 170] on link "Luggage" at bounding box center [25, 173] width 26 height 10
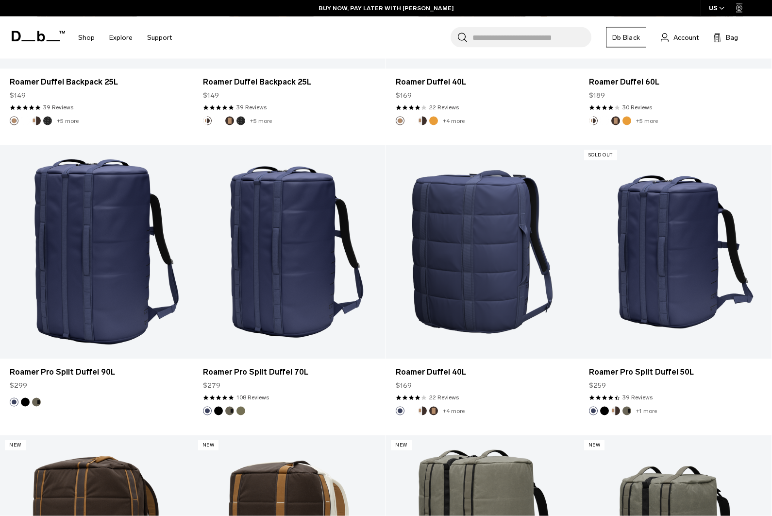
scroll to position [691, 0]
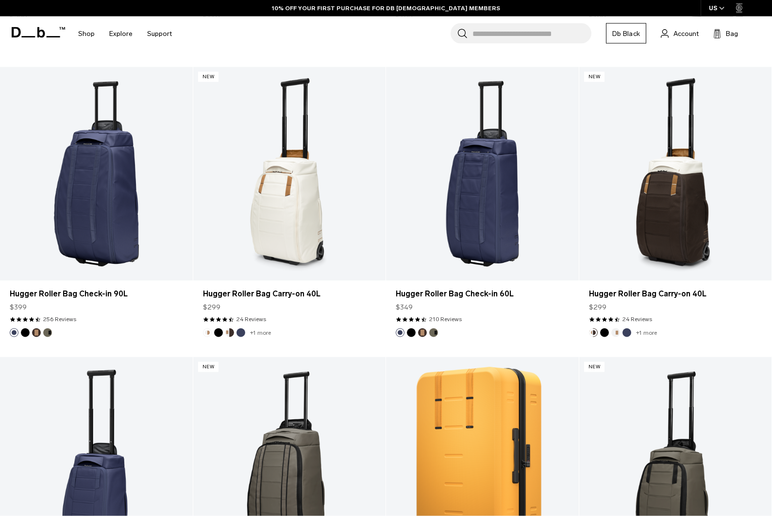
scroll to position [2804, 0]
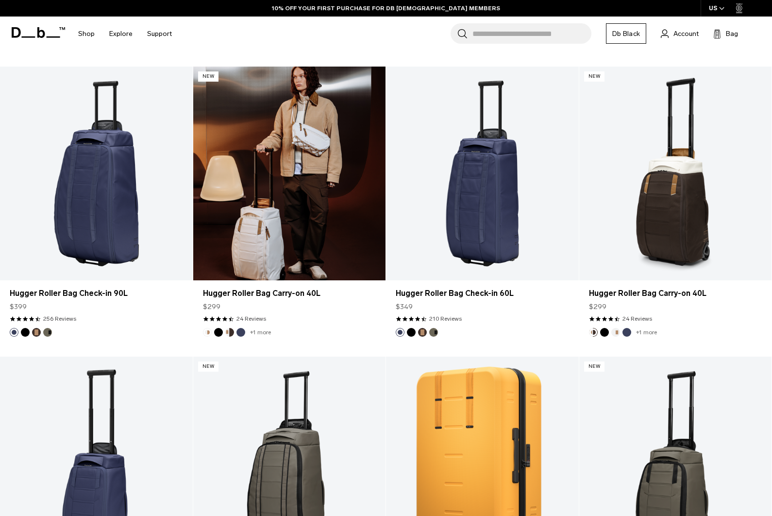
click at [349, 200] on link "Hugger Roller Bag Carry-on 40L" at bounding box center [289, 174] width 193 height 214
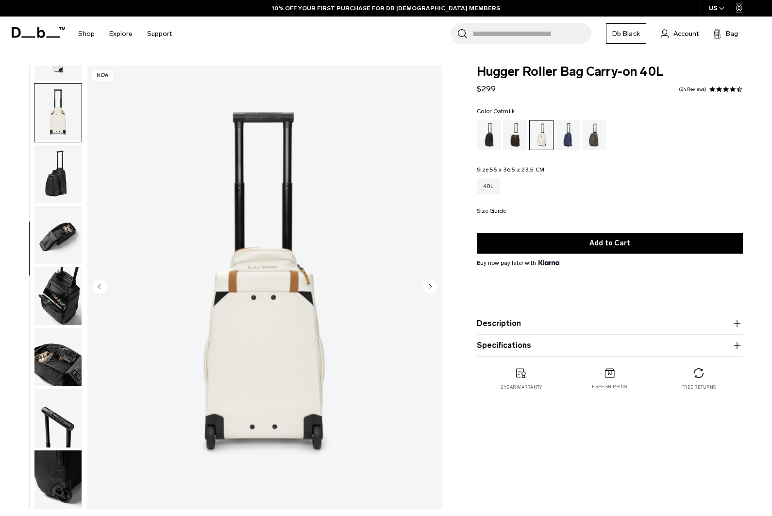
scroll to position [235, 0]
